Goal: Complete application form: Complete application form

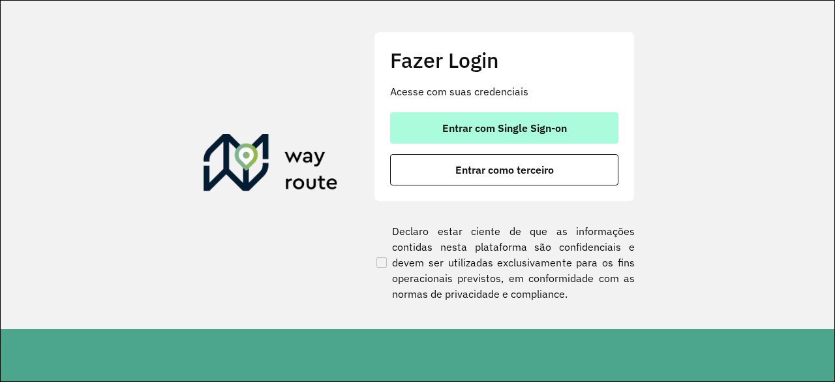
click at [479, 123] on span "Entrar com Single Sign-on" at bounding box center [504, 128] width 125 height 10
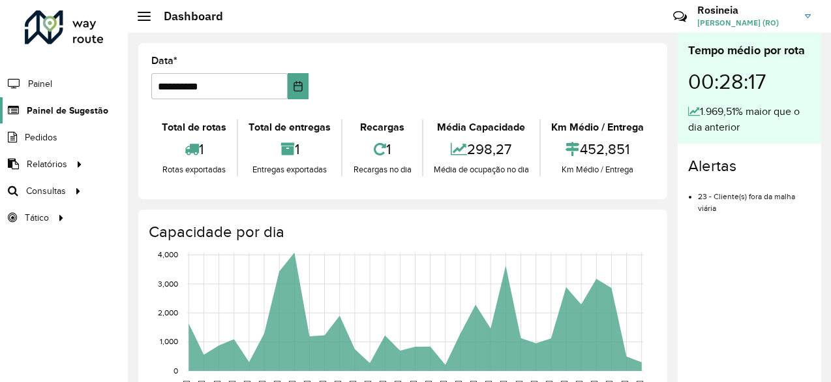
click at [94, 113] on span "Painel de Sugestão" at bounding box center [68, 111] width 82 height 14
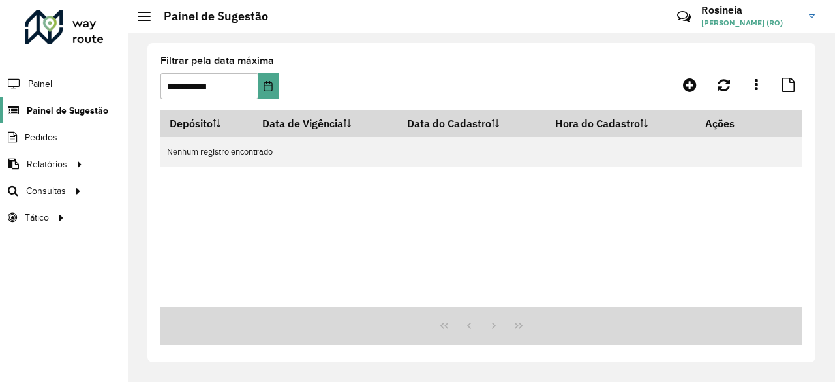
click at [71, 113] on span "Painel de Sugestão" at bounding box center [68, 111] width 82 height 14
click at [79, 118] on link "Painel de Sugestão" at bounding box center [54, 110] width 108 height 26
click at [690, 85] on icon at bounding box center [690, 85] width 14 height 16
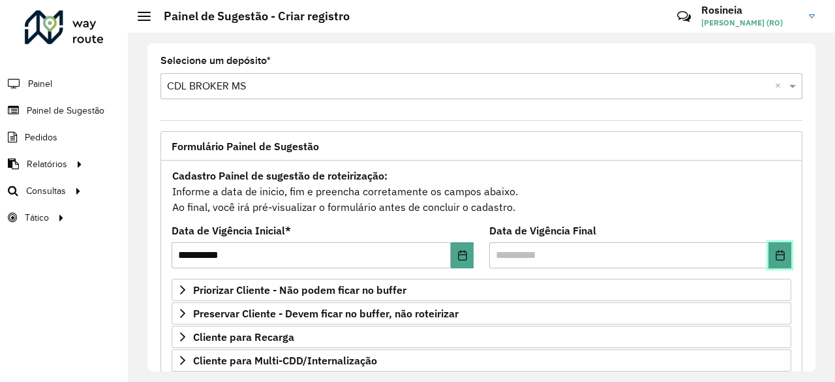
click at [778, 254] on icon "Choose Date" at bounding box center [780, 255] width 10 height 10
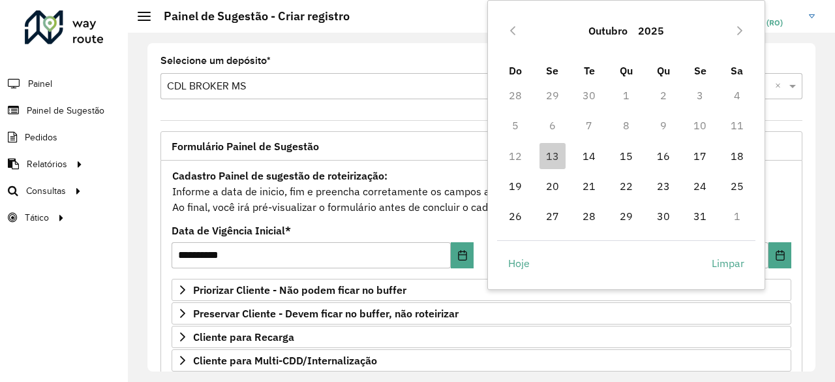
drag, startPoint x: 588, startPoint y: 155, endPoint x: 604, endPoint y: 179, distance: 29.3
click at [588, 155] on span "14" at bounding box center [589, 156] width 26 height 26
type input "**********"
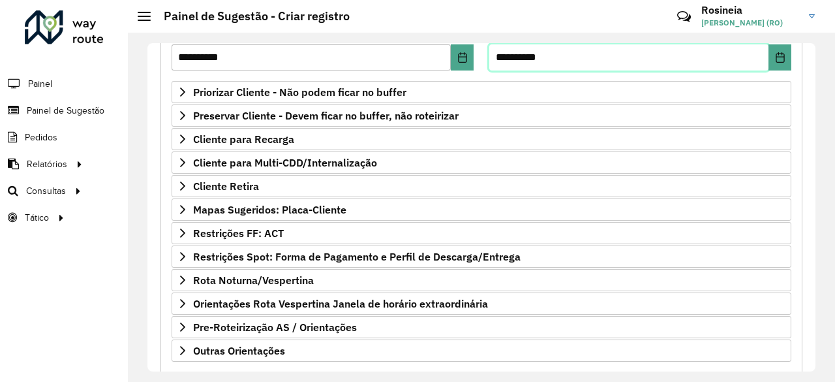
scroll to position [261, 0]
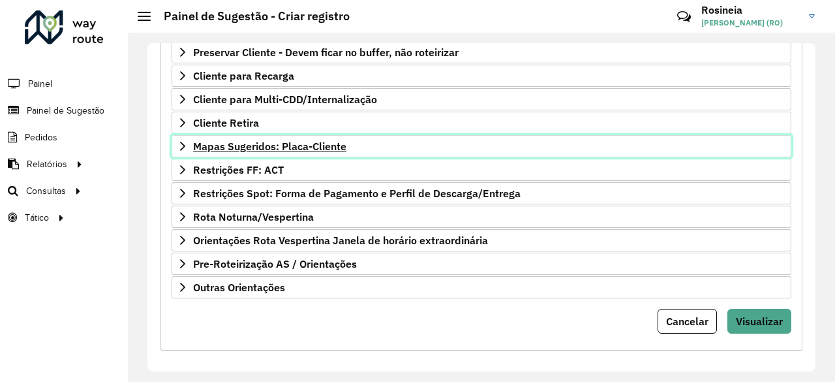
click at [269, 142] on span "Mapas Sugeridos: Placa-Cliente" at bounding box center [269, 146] width 153 height 10
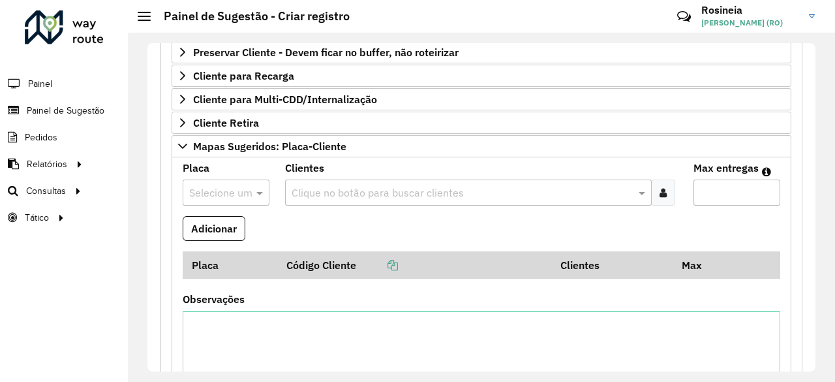
click at [235, 186] on input "text" at bounding box center [213, 193] width 48 height 16
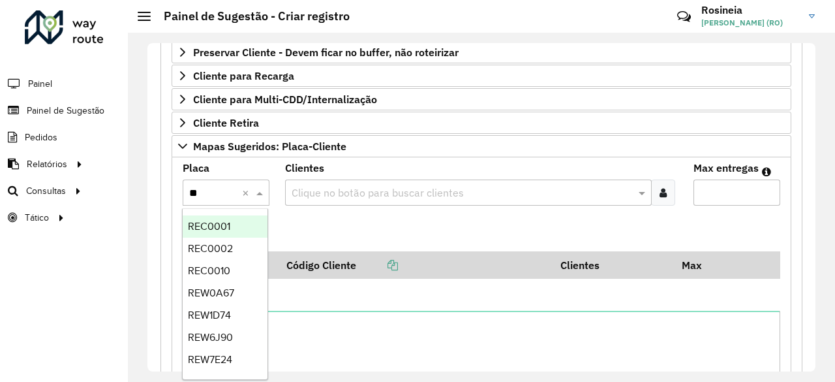
type input "***"
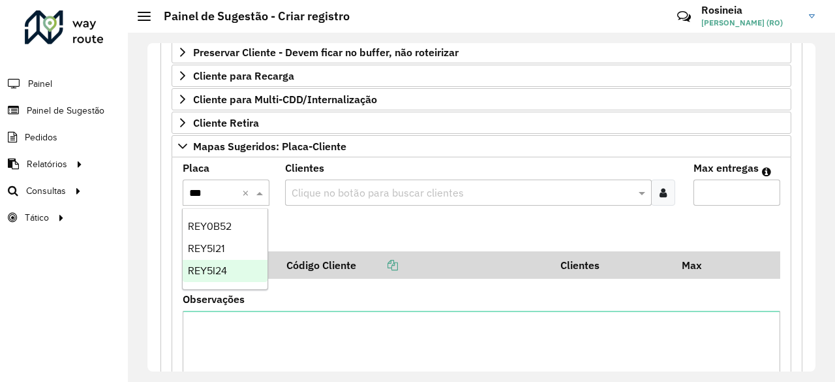
click at [199, 279] on div "REY5I24" at bounding box center [225, 271] width 85 height 22
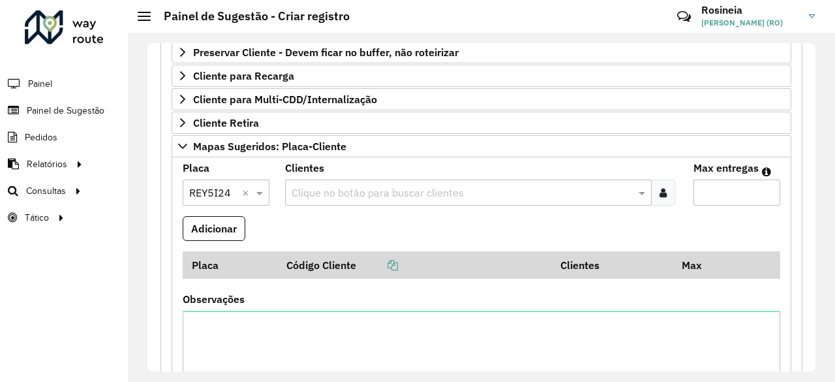
click at [308, 187] on input "text" at bounding box center [462, 193] width 348 height 16
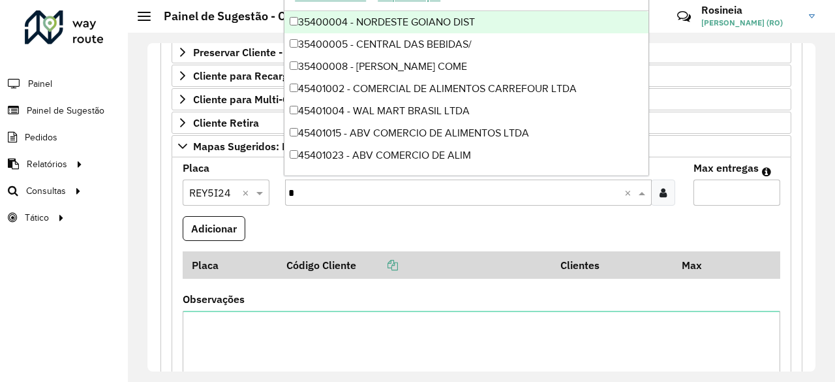
type input "**"
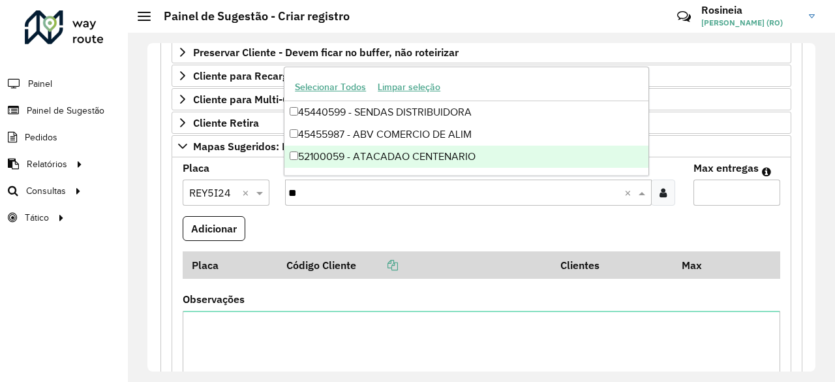
click at [402, 149] on div "52100059 - ATACADAO CENTENARIO" at bounding box center [466, 156] width 364 height 22
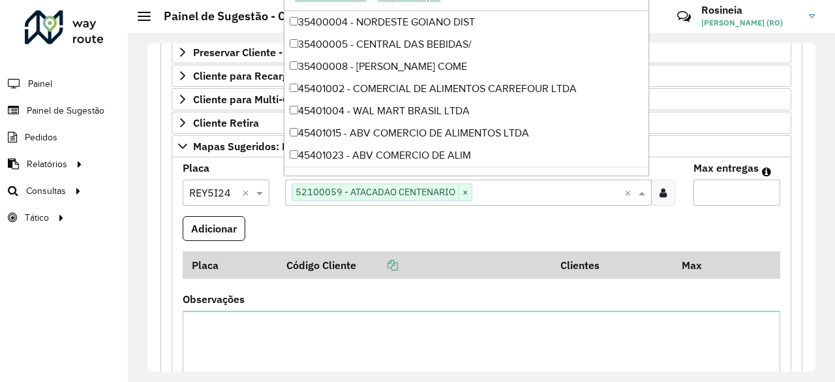
click at [729, 196] on input "Max entregas" at bounding box center [736, 192] width 87 height 26
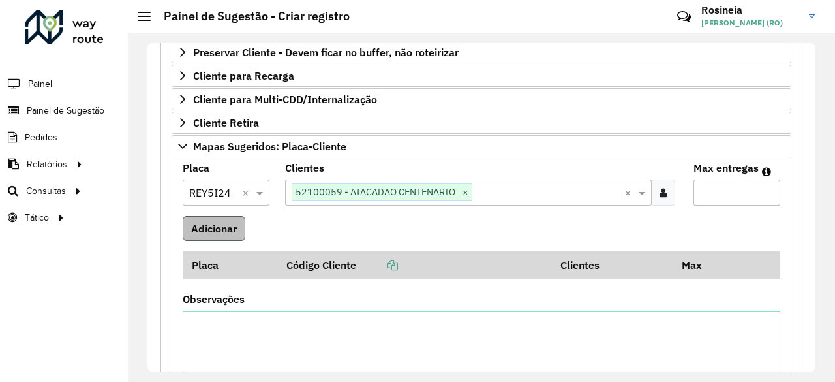
type input "*"
click at [196, 222] on button "Adicionar" at bounding box center [214, 228] width 63 height 25
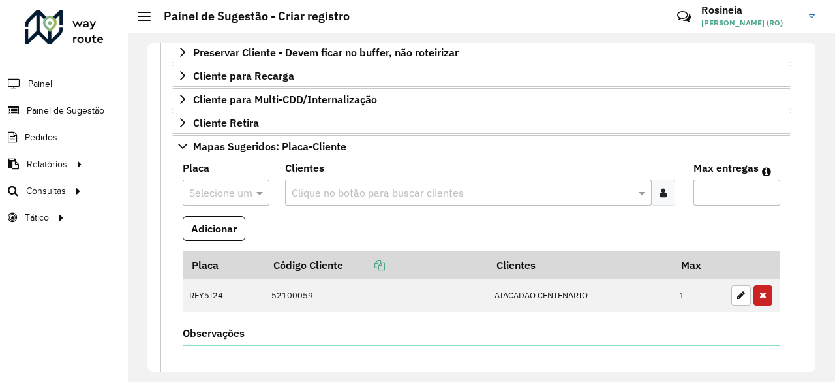
click at [224, 188] on input "text" at bounding box center [213, 193] width 48 height 16
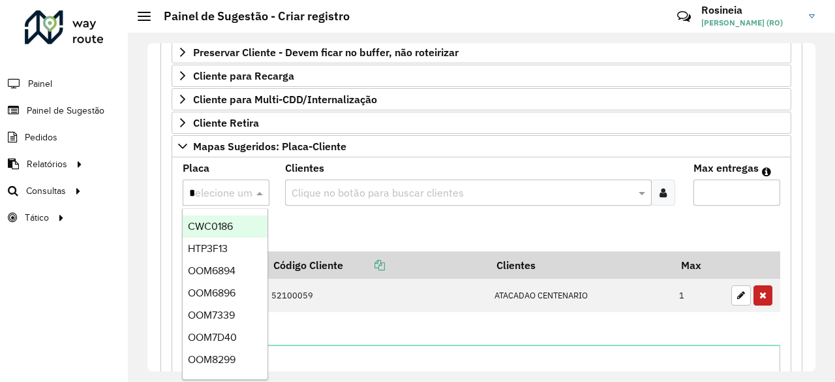
type input "**"
click at [222, 243] on span "OOM6896" at bounding box center [212, 248] width 48 height 11
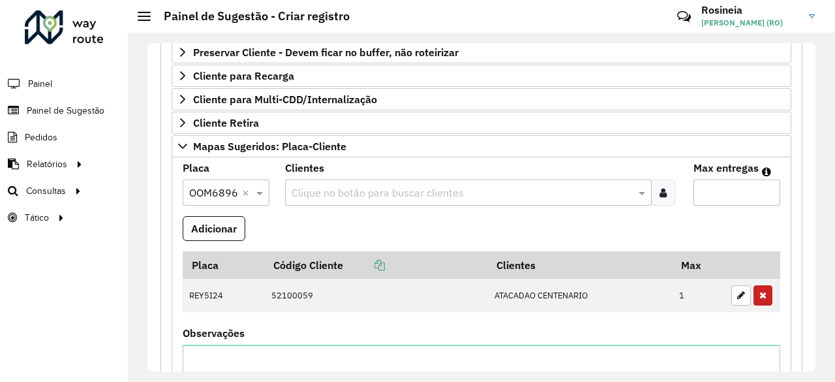
click at [419, 185] on input "text" at bounding box center [462, 193] width 348 height 16
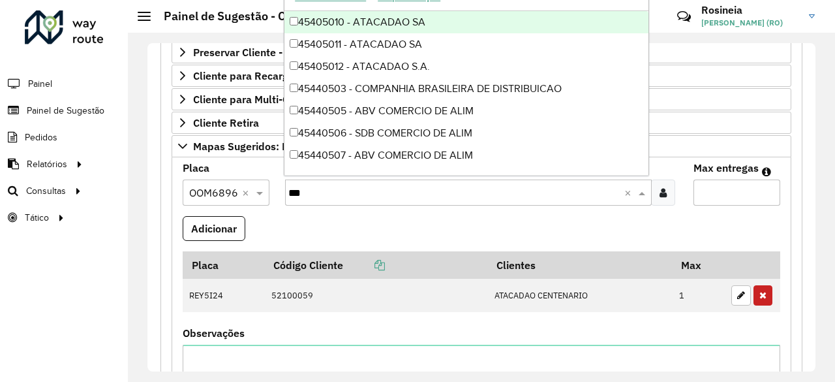
type input "****"
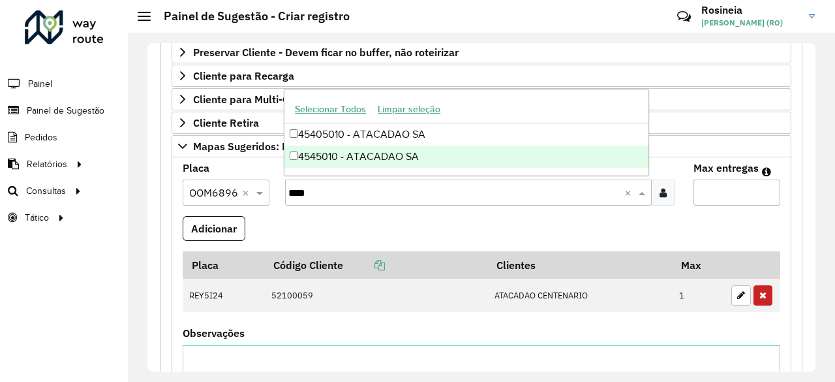
click at [407, 155] on div "4545010 - ATACADAO SA" at bounding box center [466, 156] width 364 height 22
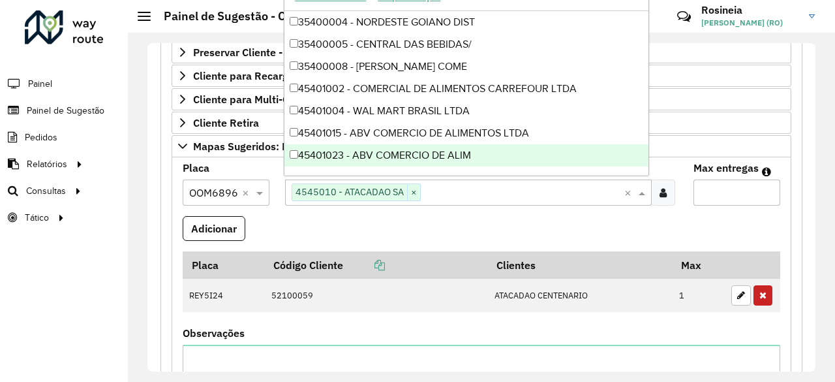
click at [733, 186] on input "Max entregas" at bounding box center [736, 192] width 87 height 26
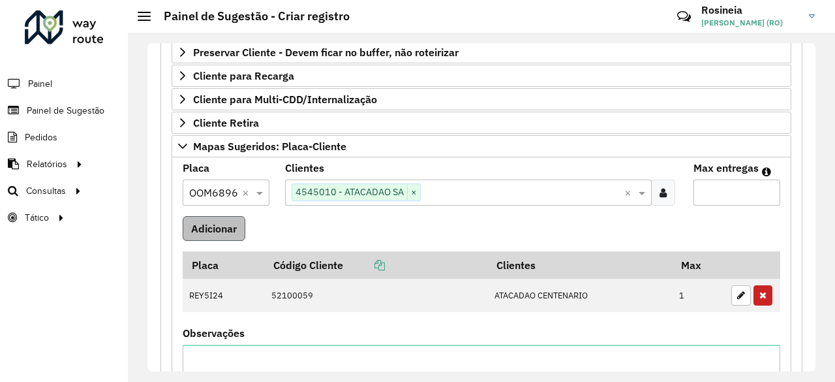
type input "*"
click at [225, 219] on button "Adicionar" at bounding box center [214, 228] width 63 height 25
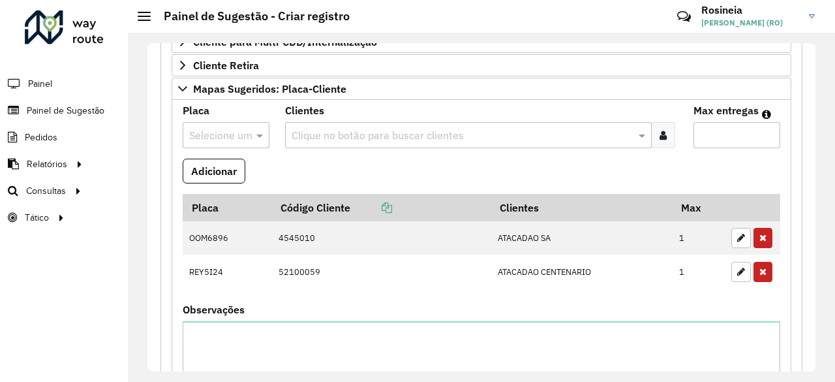
scroll to position [391, 0]
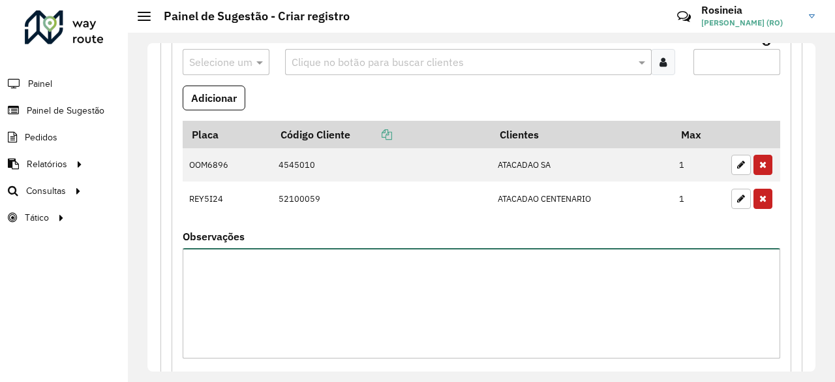
click at [293, 276] on textarea "Observações" at bounding box center [481, 303] width 597 height 110
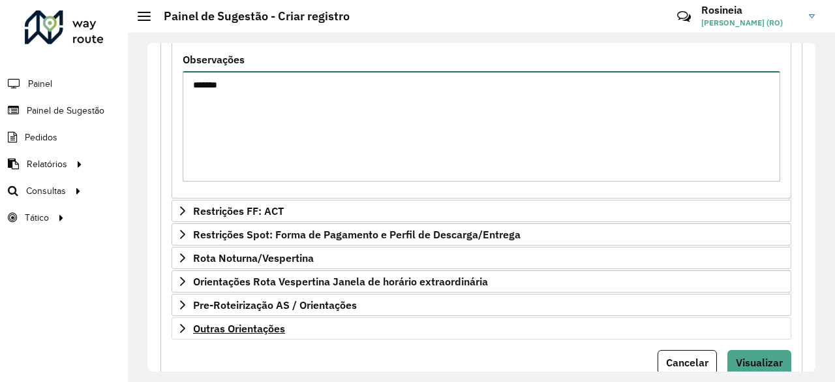
scroll to position [608, 0]
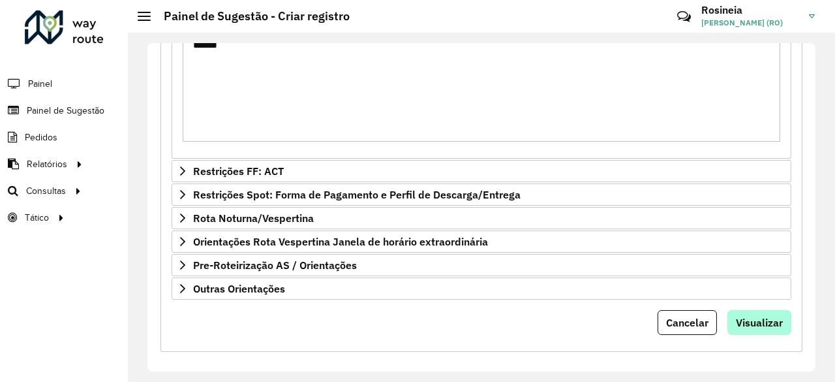
type textarea "*******"
click at [758, 316] on span "Visualizar" at bounding box center [759, 322] width 47 height 13
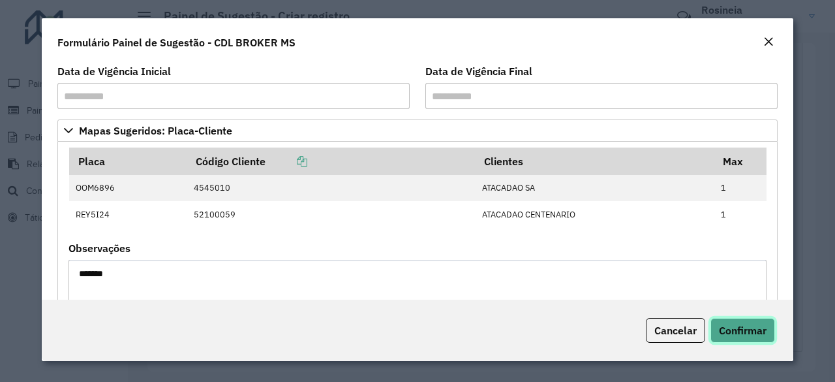
click at [743, 333] on span "Confirmar" at bounding box center [743, 330] width 48 height 13
